Goal: Task Accomplishment & Management: Manage account settings

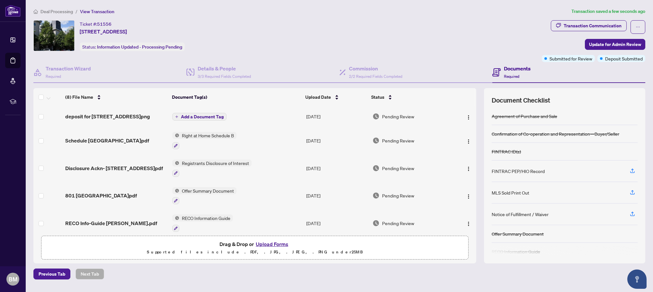
click at [181, 115] on span "Add a Document Tag" at bounding box center [202, 116] width 43 height 4
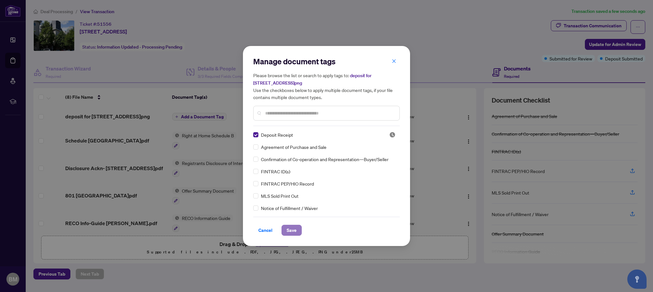
click at [288, 229] on span "Save" at bounding box center [291, 230] width 10 height 10
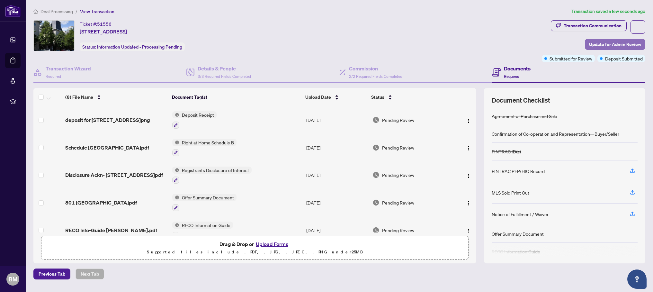
click at [625, 43] on span "Update for Admin Review" at bounding box center [615, 44] width 52 height 10
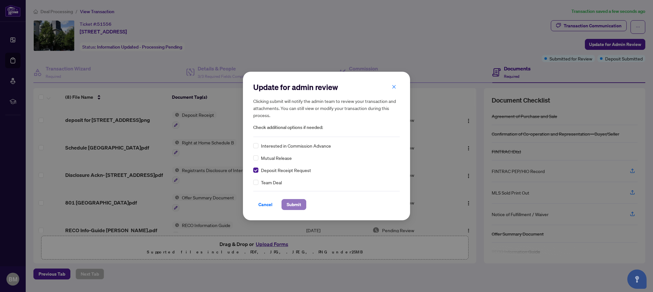
click at [293, 205] on span "Submit" at bounding box center [293, 204] width 14 height 10
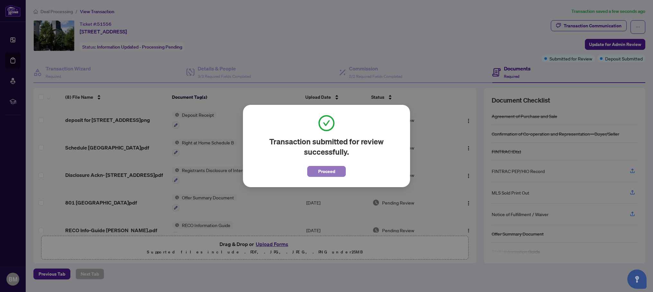
click at [323, 167] on span "Proceed" at bounding box center [326, 171] width 17 height 10
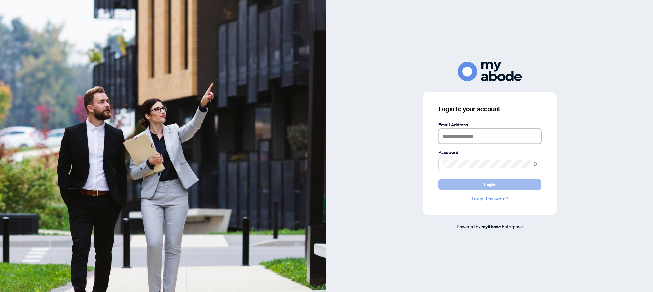
type input "**********"
click at [489, 186] on span "Login" at bounding box center [490, 184] width 12 height 10
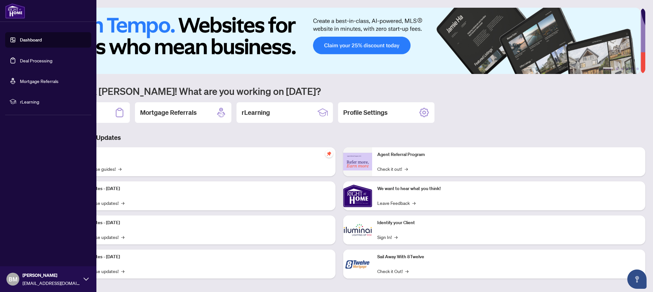
click at [34, 62] on link "Deal Processing" at bounding box center [36, 60] width 32 height 6
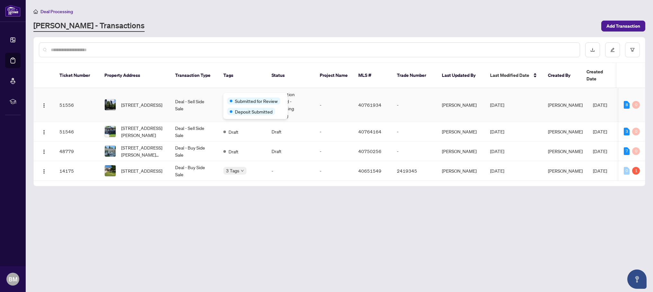
click at [242, 96] on div "Submitted for Review Deposit Submitted" at bounding box center [255, 106] width 64 height 26
click at [141, 101] on span "[STREET_ADDRESS]" at bounding box center [141, 104] width 41 height 7
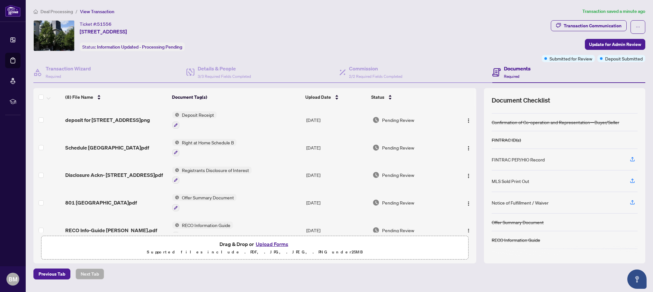
scroll to position [42, 0]
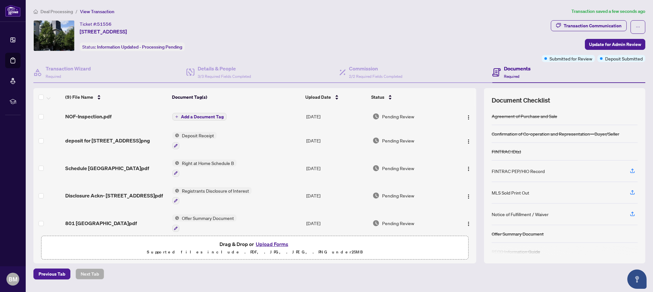
click at [187, 114] on span "Add a Document Tag" at bounding box center [202, 116] width 43 height 4
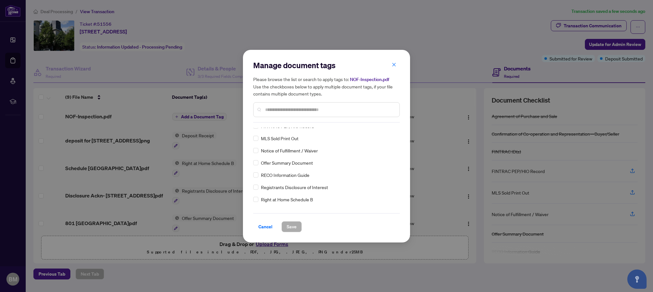
scroll to position [43, 0]
click at [298, 146] on span "Notice of Fulfillment / Waiver" at bounding box center [289, 149] width 57 height 7
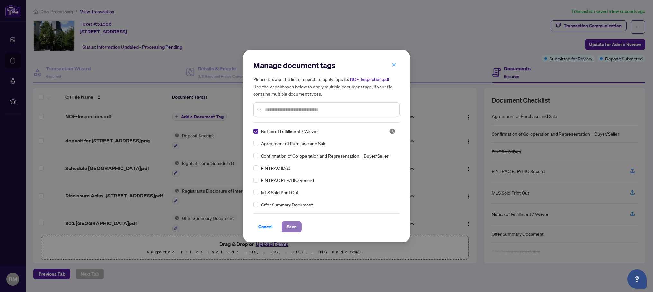
click at [295, 225] on span "Save" at bounding box center [291, 226] width 10 height 10
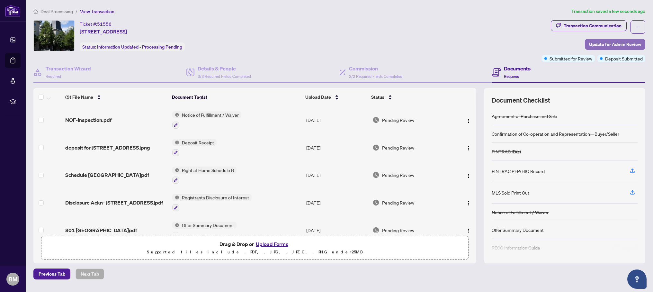
click at [608, 41] on span "Update for Admin Review" at bounding box center [615, 44] width 52 height 10
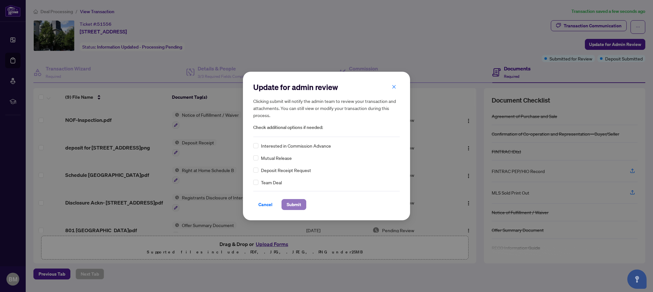
click at [294, 204] on span "Submit" at bounding box center [293, 204] width 14 height 10
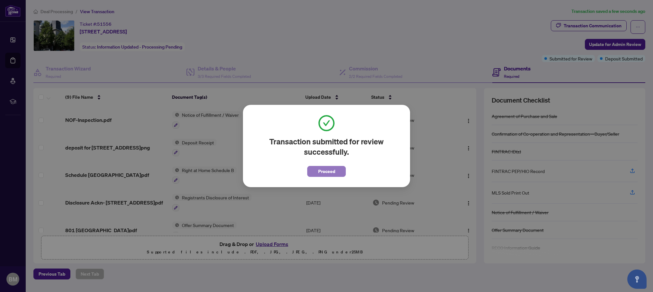
click at [328, 172] on span "Proceed" at bounding box center [326, 171] width 17 height 10
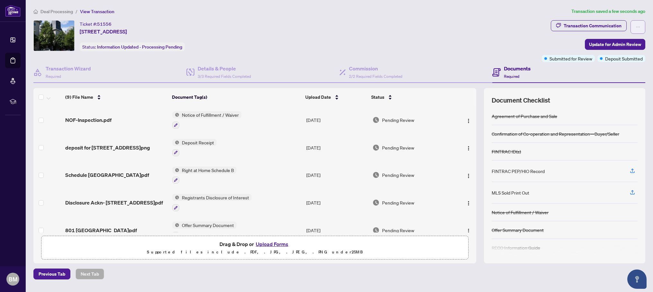
click at [639, 27] on icon "ellipsis" at bounding box center [637, 27] width 4 height 4
click at [462, 48] on div "Ticket #: 51556 250-30 Stadium Road, Toronto, ON M5V 3P4, Canada Status: Inform…" at bounding box center [286, 35] width 506 height 31
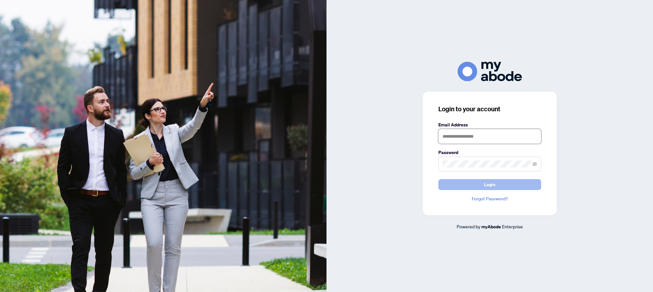
type input "**********"
click at [498, 186] on button "Login" at bounding box center [489, 184] width 103 height 11
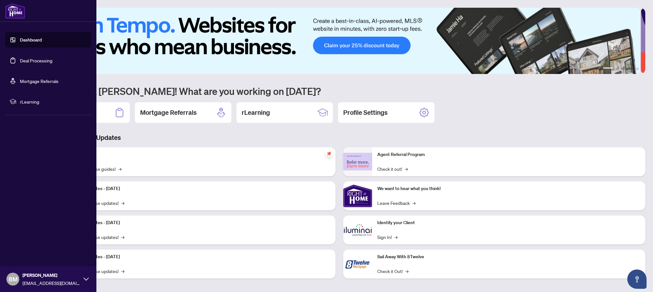
click at [20, 58] on link "Deal Processing" at bounding box center [36, 60] width 32 height 6
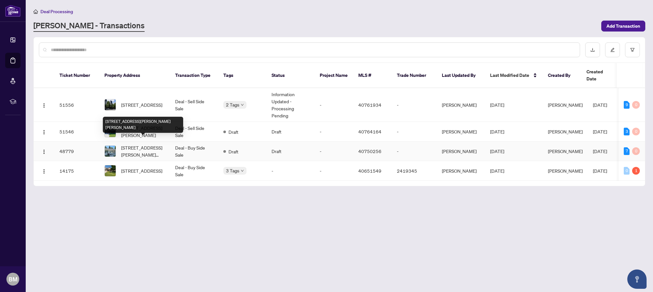
click at [148, 144] on span "[STREET_ADDRESS][PERSON_NAME][PERSON_NAME]" at bounding box center [143, 151] width 44 height 14
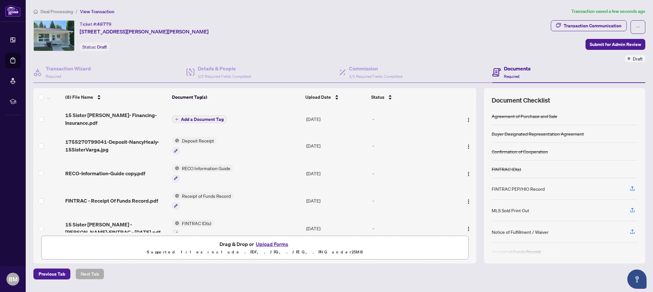
click at [182, 121] on button "Add a Document Tag" at bounding box center [199, 119] width 54 height 8
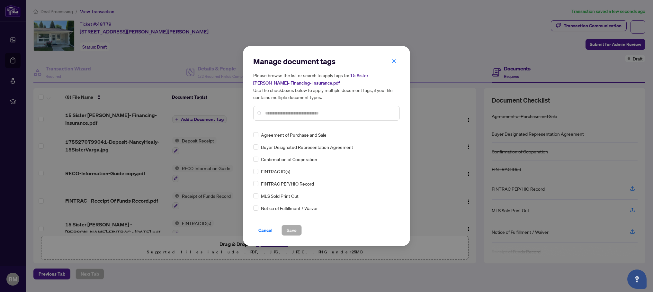
click at [278, 112] on input "text" at bounding box center [329, 113] width 129 height 7
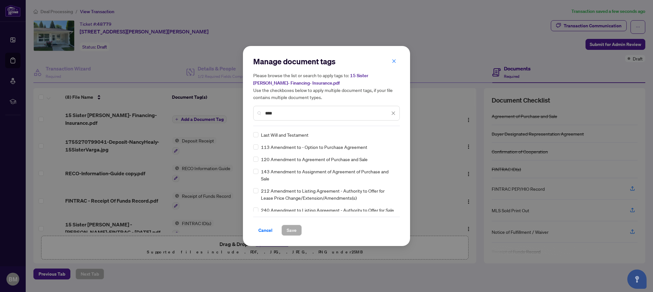
type input "****"
click at [292, 230] on span "Save" at bounding box center [291, 230] width 10 height 10
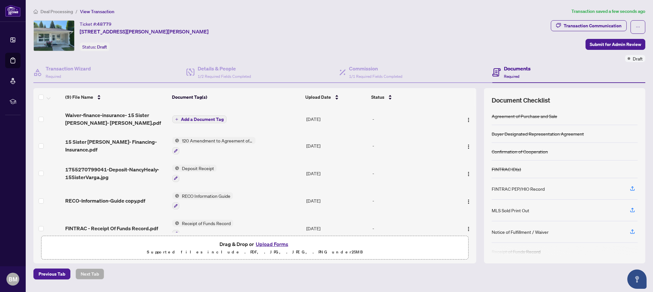
click at [206, 118] on span "Add a Document Tag" at bounding box center [202, 119] width 43 height 4
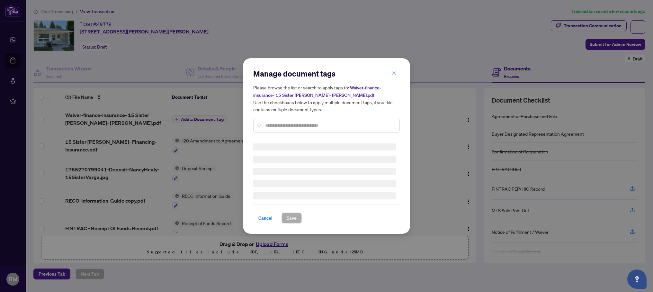
click at [283, 127] on div "Manage document tags Please browse the list or search to apply tags to: Waiver-…" at bounding box center [326, 145] width 146 height 155
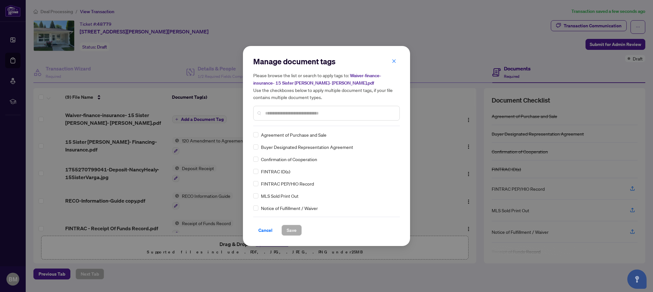
click at [290, 115] on input "text" at bounding box center [329, 113] width 129 height 7
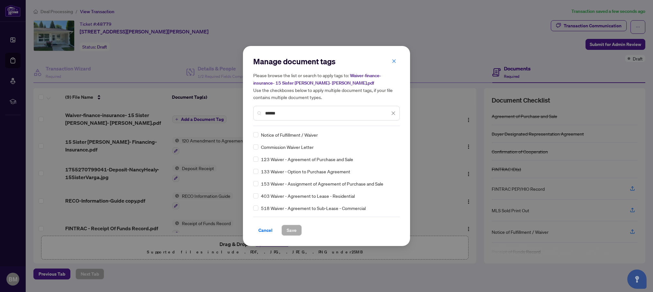
type input "******"
click at [294, 228] on span "Save" at bounding box center [291, 230] width 10 height 10
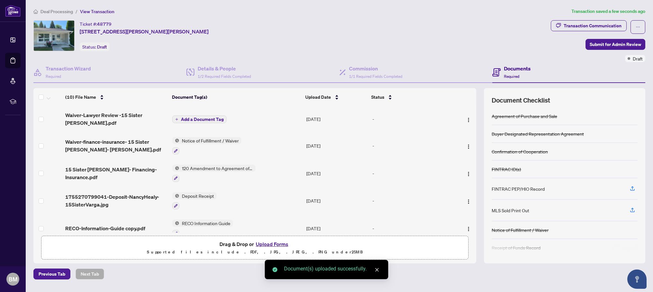
click at [176, 118] on icon "plus" at bounding box center [176, 119] width 3 height 3
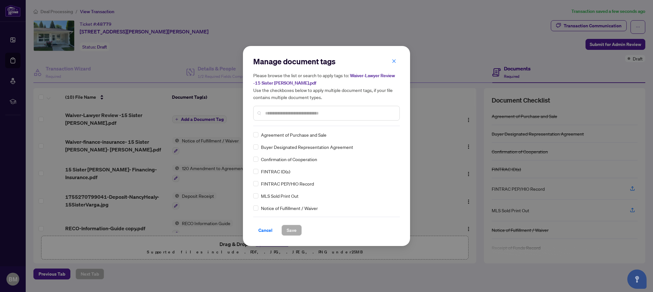
click at [277, 123] on div "Manage document tags Please browse the list or search to apply tags to: Waiver-…" at bounding box center [326, 91] width 146 height 70
click at [280, 112] on input "text" at bounding box center [329, 113] width 129 height 7
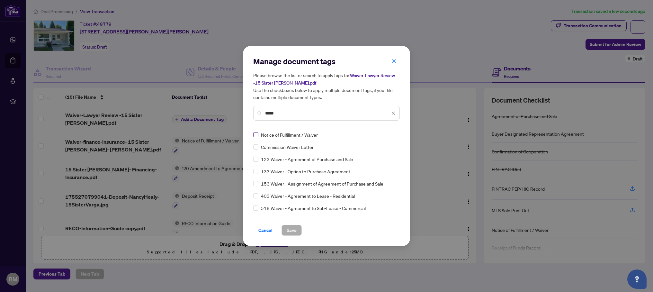
type input "*****"
click at [258, 132] on label at bounding box center [255, 134] width 5 height 7
click at [290, 228] on span "Save" at bounding box center [291, 230] width 10 height 10
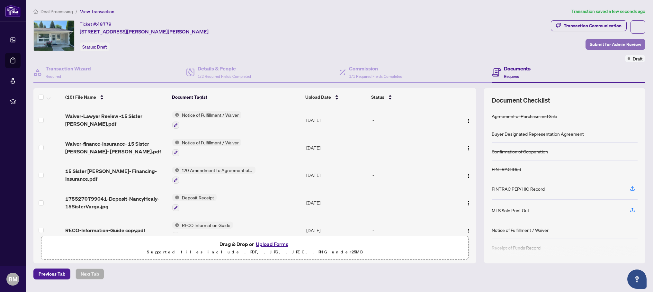
click at [602, 44] on span "Submit for Admin Review" at bounding box center [614, 44] width 51 height 10
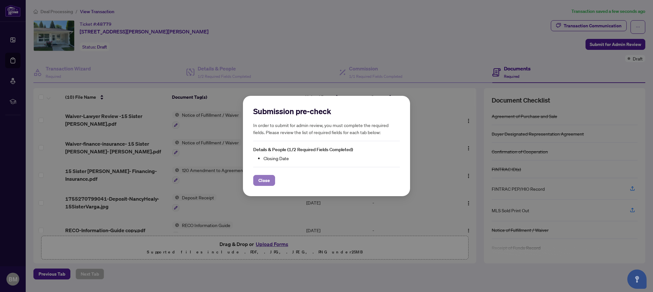
click at [264, 180] on span "Close" at bounding box center [264, 180] width 12 height 10
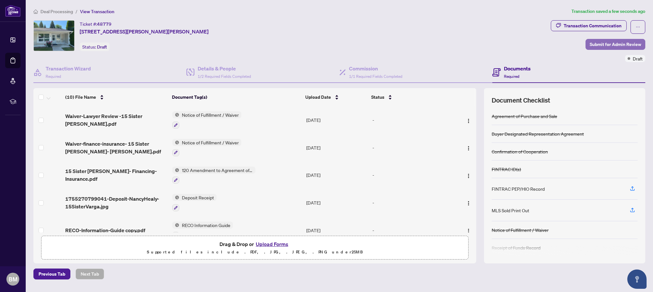
click at [614, 45] on span "Submit for Admin Review" at bounding box center [614, 44] width 51 height 10
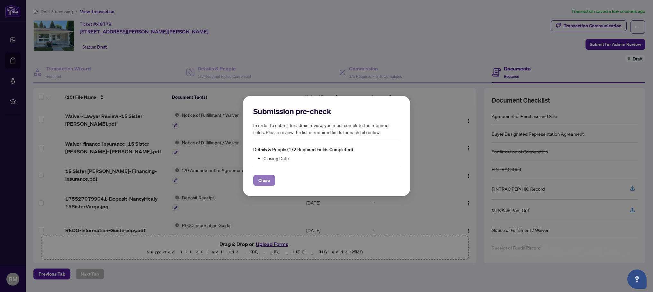
click at [264, 177] on span "Close" at bounding box center [264, 180] width 12 height 10
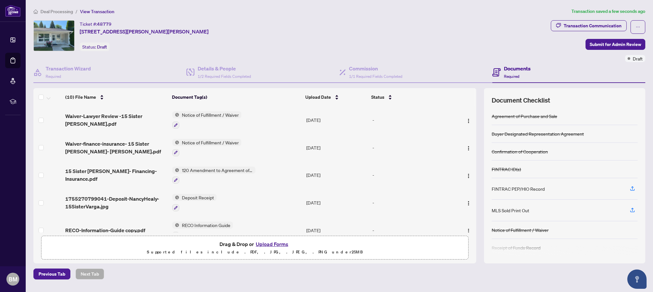
click at [517, 66] on h4 "Documents" at bounding box center [517, 69] width 27 height 8
click at [52, 272] on span "Previous Tab" at bounding box center [52, 274] width 27 height 10
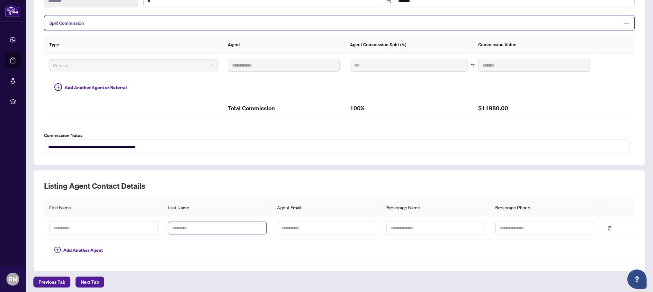
scroll to position [132, 0]
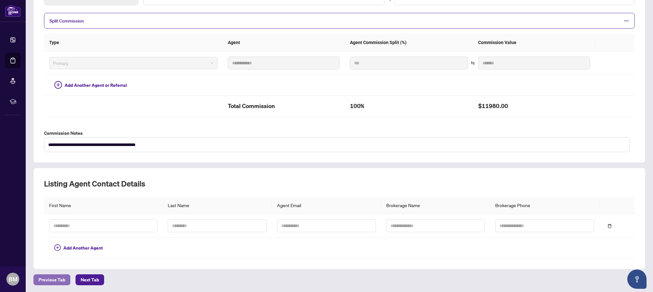
click at [53, 276] on span "Previous Tab" at bounding box center [52, 279] width 27 height 10
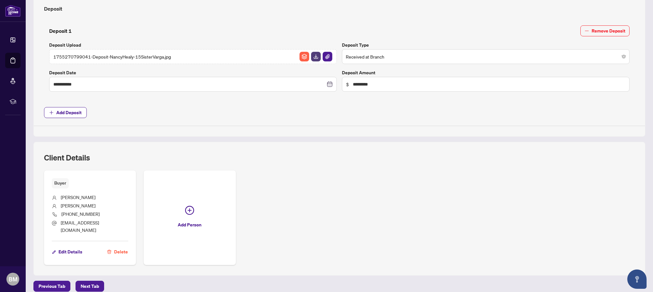
scroll to position [238, 0]
click at [57, 280] on span "Previous Tab" at bounding box center [52, 285] width 27 height 10
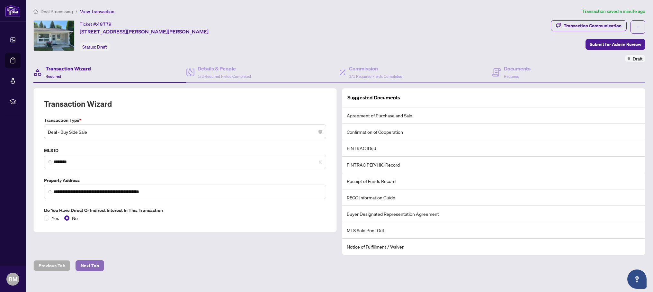
click at [91, 264] on span "Next Tab" at bounding box center [90, 265] width 18 height 10
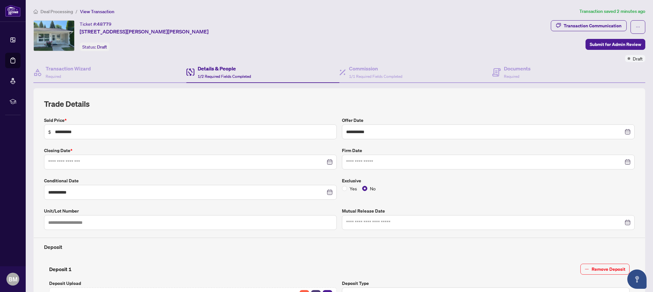
click at [328, 160] on div at bounding box center [190, 161] width 284 height 7
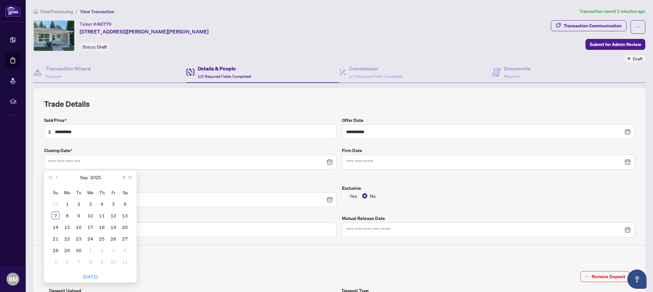
click at [124, 174] on button "Next month (PageDown)" at bounding box center [122, 177] width 7 height 13
type input "**********"
click at [68, 226] on div "13" at bounding box center [67, 227] width 8 height 8
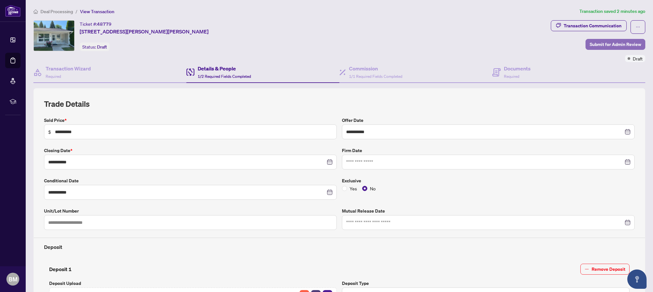
click at [607, 43] on span "Submit for Admin Review" at bounding box center [614, 44] width 51 height 10
click at [636, 26] on button "button" at bounding box center [637, 26] width 15 height 13
click at [534, 67] on div "Documents Required" at bounding box center [568, 72] width 153 height 21
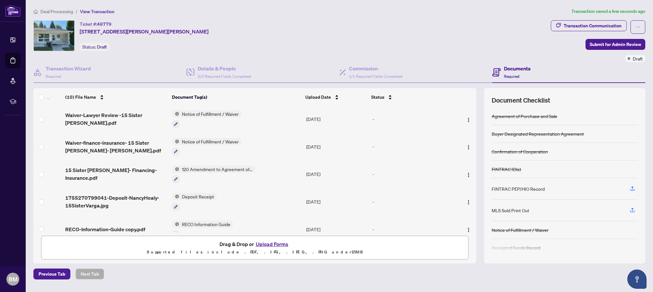
scroll to position [1, 0]
click at [637, 28] on icon "ellipsis" at bounding box center [637, 27] width 4 height 4
click at [485, 54] on div "Ticket #: 48779 [STREET_ADDRESS][PERSON_NAME][PERSON_NAME] Status: Draft" at bounding box center [290, 41] width 517 height 42
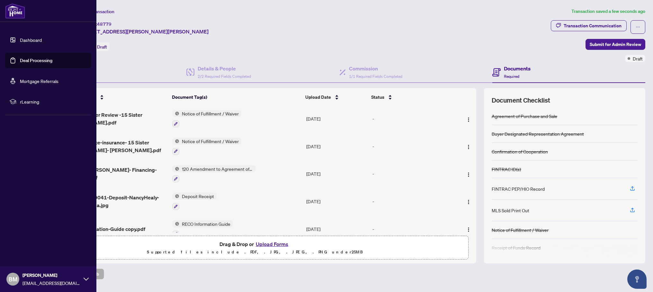
click at [31, 40] on link "Dashboard" at bounding box center [31, 40] width 22 height 6
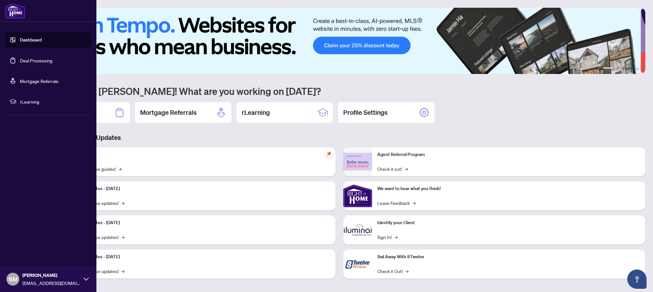
click at [45, 59] on link "Deal Processing" at bounding box center [36, 60] width 32 height 6
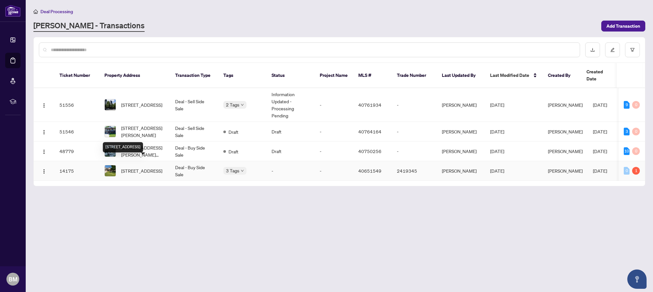
click at [144, 167] on span "[STREET_ADDRESS]" at bounding box center [141, 170] width 41 height 7
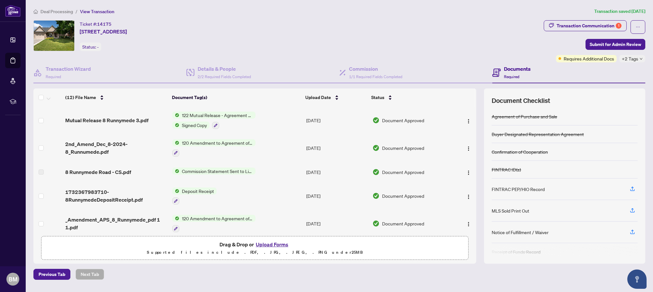
scroll to position [196, 0]
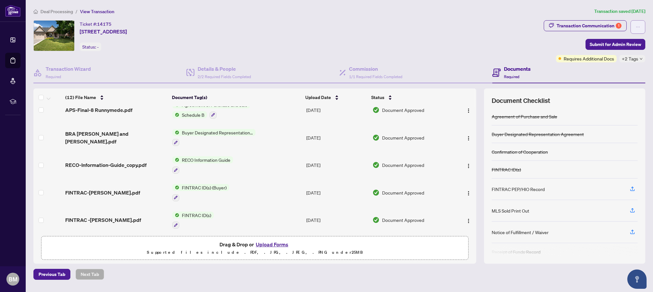
click at [635, 25] on icon "ellipsis" at bounding box center [637, 27] width 4 height 4
click at [615, 52] on span "Document Archive" at bounding box center [615, 51] width 49 height 7
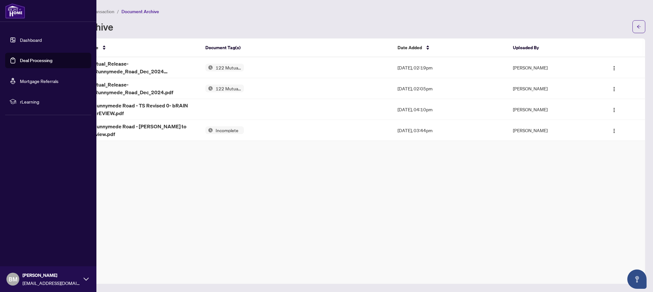
click at [20, 59] on link "Deal Processing" at bounding box center [36, 60] width 32 height 6
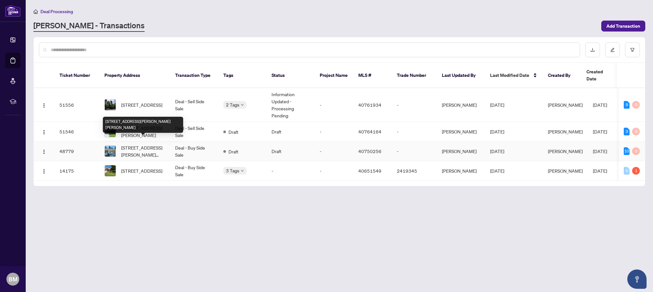
click at [134, 144] on span "[STREET_ADDRESS][PERSON_NAME][PERSON_NAME]" at bounding box center [143, 151] width 44 height 14
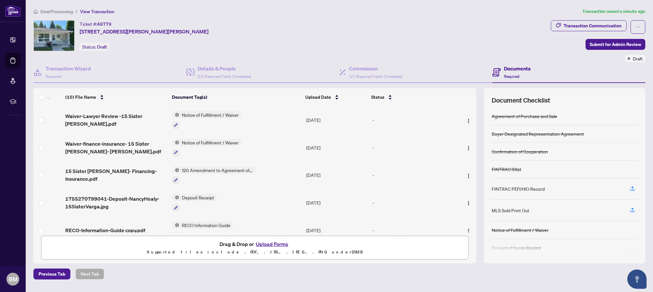
scroll to position [148, 0]
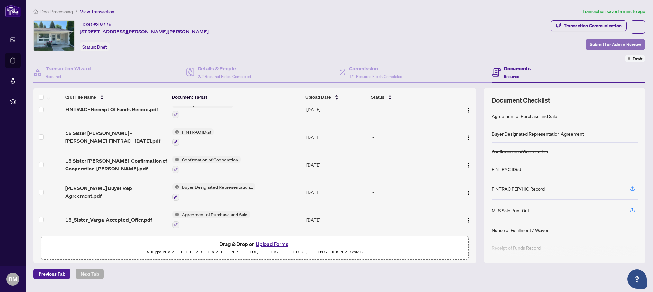
click at [615, 45] on span "Submit for Admin Review" at bounding box center [614, 44] width 51 height 10
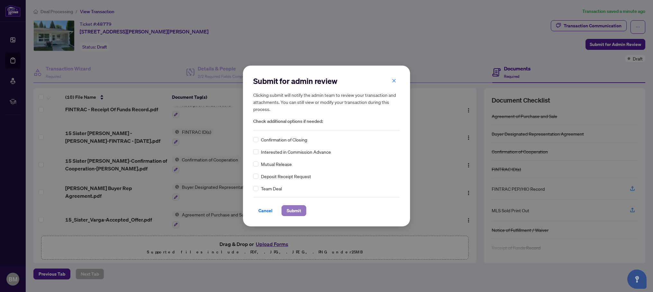
click at [300, 211] on span "Submit" at bounding box center [293, 210] width 14 height 10
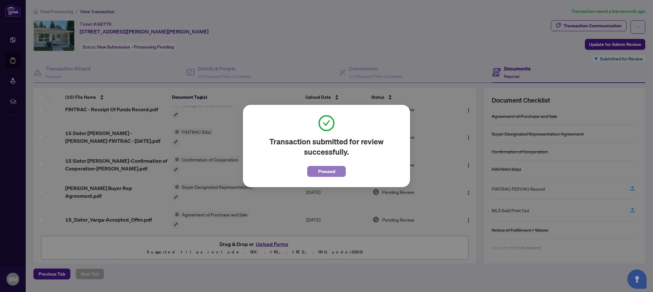
click at [333, 172] on span "Proceed" at bounding box center [326, 171] width 17 height 10
